Goal: Find specific page/section: Find specific page/section

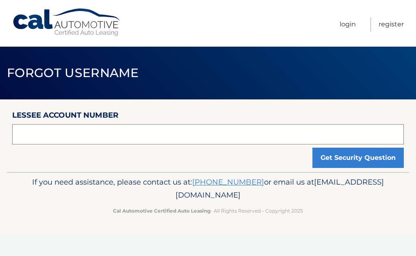
click at [51, 133] on input "text" at bounding box center [208, 134] width 392 height 20
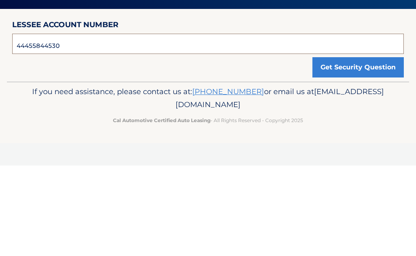
type input "44455844530"
click at [338, 148] on button "Get Security Question" at bounding box center [357, 158] width 91 height 20
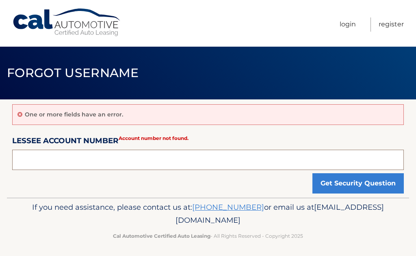
click at [44, 161] on input "text" at bounding box center [208, 160] width 392 height 20
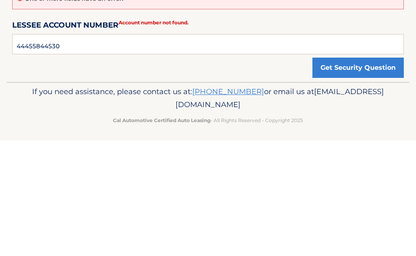
scroll to position [2, 0]
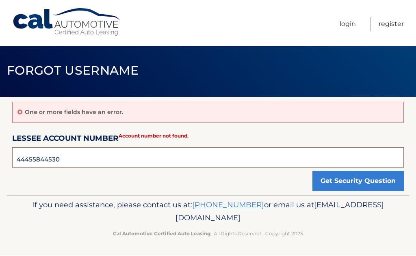
type input "44455844530"
click at [366, 183] on button "Get Security Question" at bounding box center [357, 181] width 91 height 20
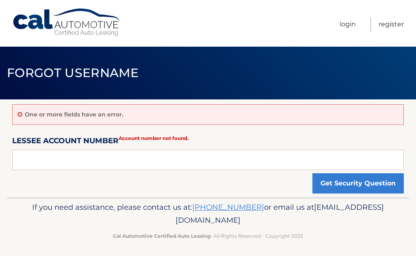
click at [352, 190] on button "Get Security Question" at bounding box center [357, 183] width 91 height 20
click at [264, 206] on link "[PHONE_NUMBER]" at bounding box center [228, 207] width 72 height 9
click at [265, 225] on p "If you need assistance, please contact us at: [PHONE_NUMBER] or email us at [EM…" at bounding box center [208, 214] width 378 height 26
click at [264, 212] on link "[PHONE_NUMBER]" at bounding box center [228, 207] width 72 height 9
